Goal: Transaction & Acquisition: Purchase product/service

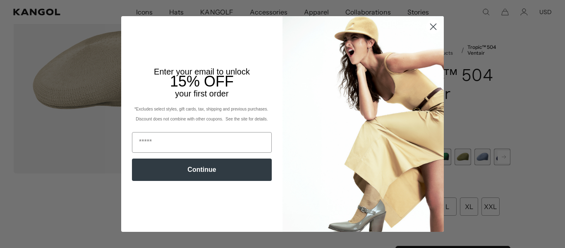
click at [430, 29] on circle "Close dialog" at bounding box center [433, 27] width 14 height 14
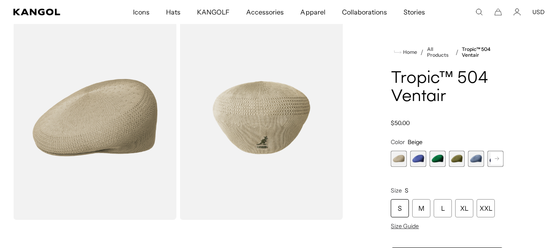
click at [496, 160] on rect at bounding box center [497, 158] width 12 height 12
click at [473, 159] on span "6 of 22" at bounding box center [476, 158] width 16 height 16
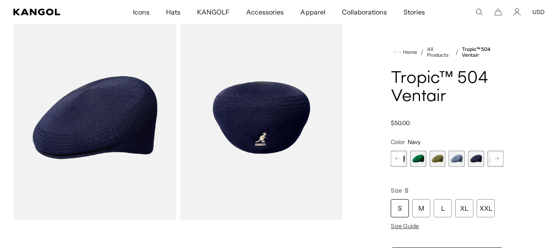
scroll to position [0, 170]
click at [500, 159] on rect at bounding box center [497, 158] width 12 height 12
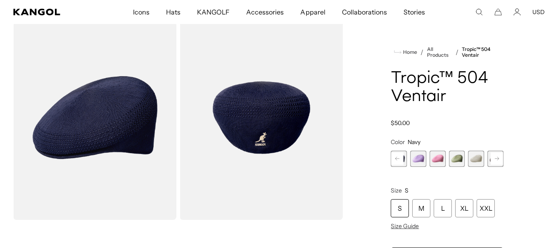
click at [500, 159] on rect at bounding box center [497, 158] width 12 height 12
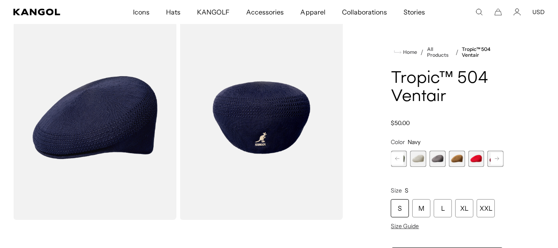
click at [500, 159] on rect at bounding box center [497, 158] width 12 height 12
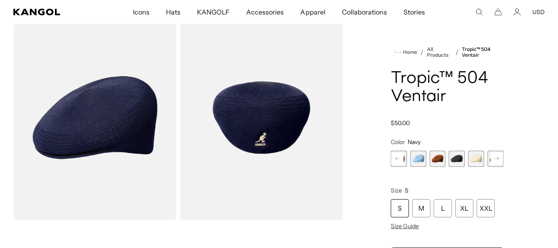
click at [500, 159] on rect at bounding box center [497, 158] width 12 height 12
click at [415, 160] on span "18 of 22" at bounding box center [419, 158] width 16 height 16
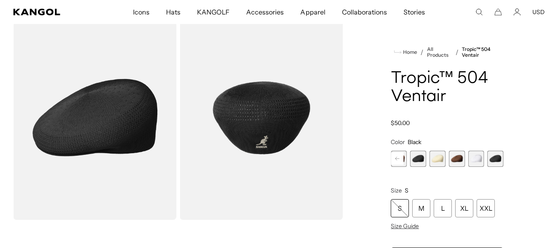
click at [495, 161] on span "22 of 22" at bounding box center [496, 158] width 16 height 16
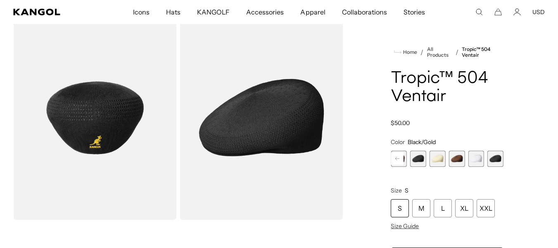
scroll to position [0, 170]
click at [415, 160] on span "18 of 22" at bounding box center [419, 158] width 16 height 16
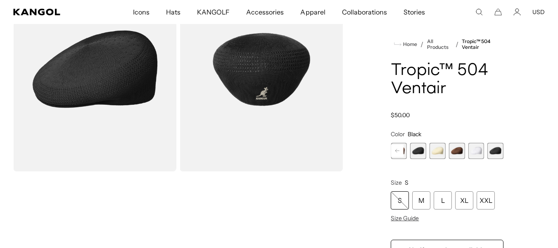
scroll to position [87, 0]
click at [418, 207] on div "M" at bounding box center [422, 200] width 18 height 18
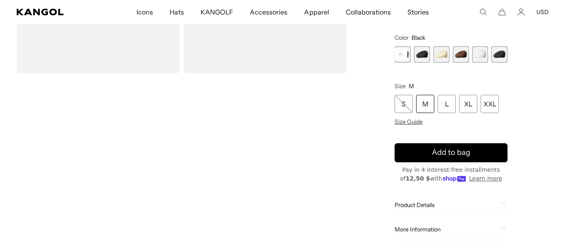
scroll to position [184, 0]
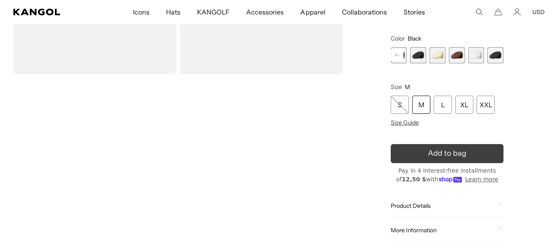
click at [443, 157] on icon "submit" at bounding box center [447, 153] width 14 height 14
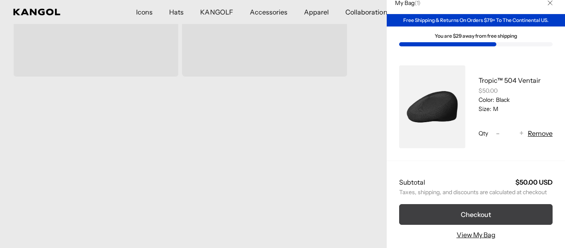
scroll to position [0, 0]
click at [484, 210] on button "Checkout" at bounding box center [475, 214] width 153 height 21
